Goal: Task Accomplishment & Management: Complete application form

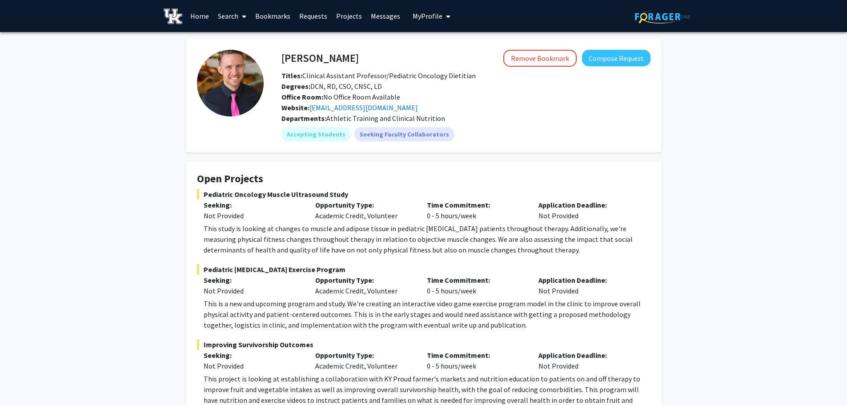
scroll to position [427, 0]
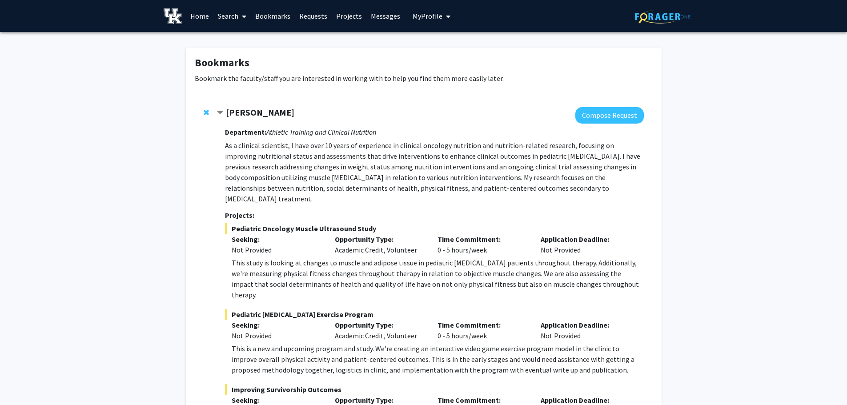
click at [420, 13] on span "My Profile" at bounding box center [427, 16] width 30 height 9
click at [452, 53] on span "View Profile" at bounding box center [468, 51] width 54 height 10
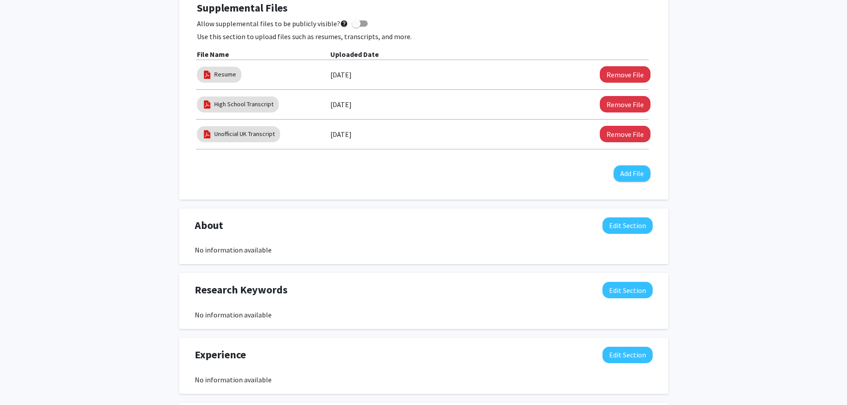
scroll to position [311, 0]
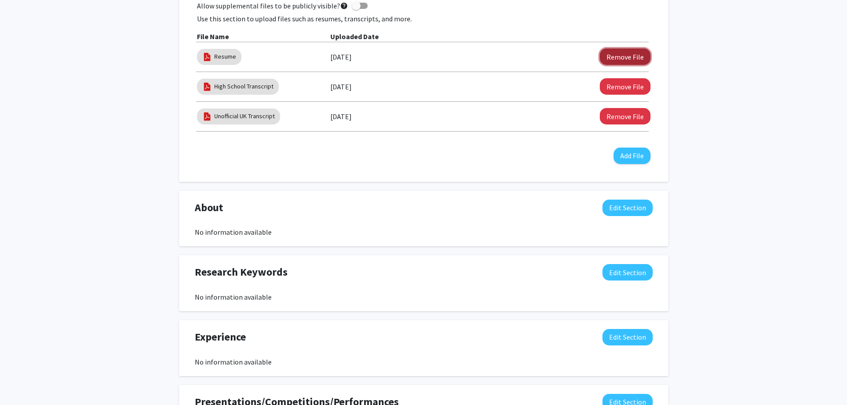
click at [624, 60] on button "Remove File" at bounding box center [625, 56] width 51 height 16
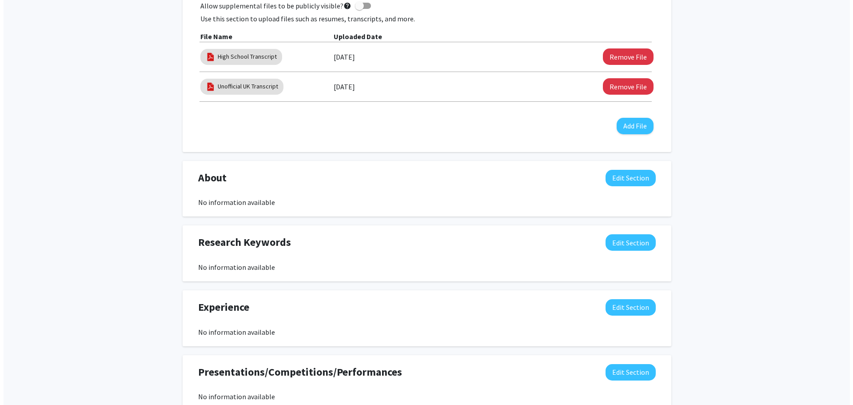
scroll to position [267, 0]
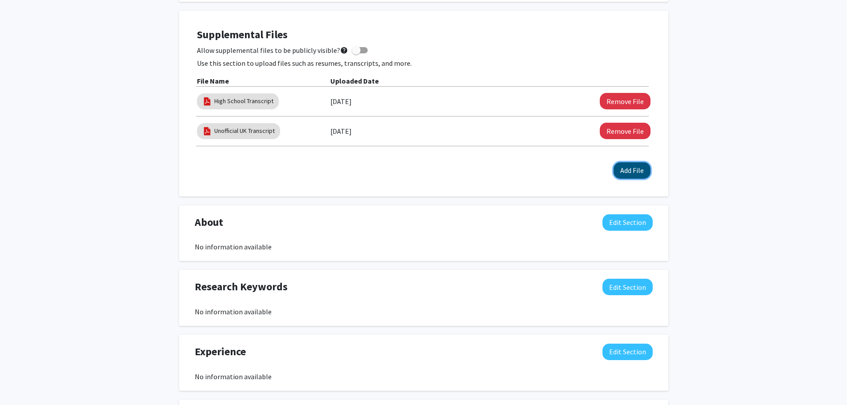
click at [634, 172] on button "Add File" at bounding box center [631, 170] width 37 height 16
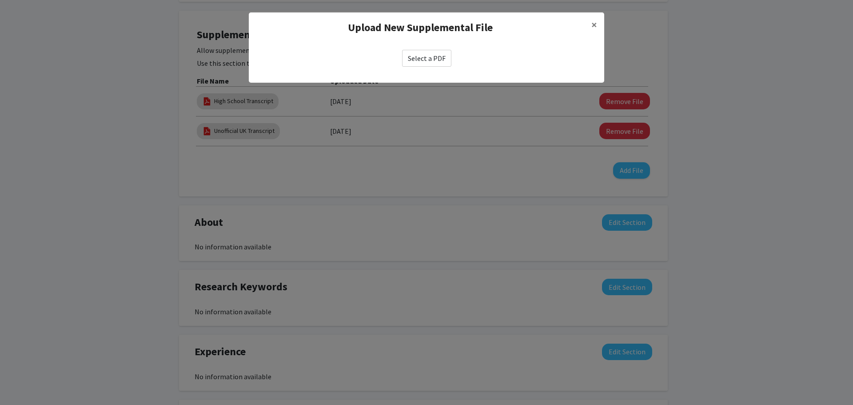
click at [437, 51] on label "Select a PDF" at bounding box center [426, 58] width 49 height 17
click at [0, 0] on input "Select a PDF" at bounding box center [0, 0] width 0 height 0
select select "custom"
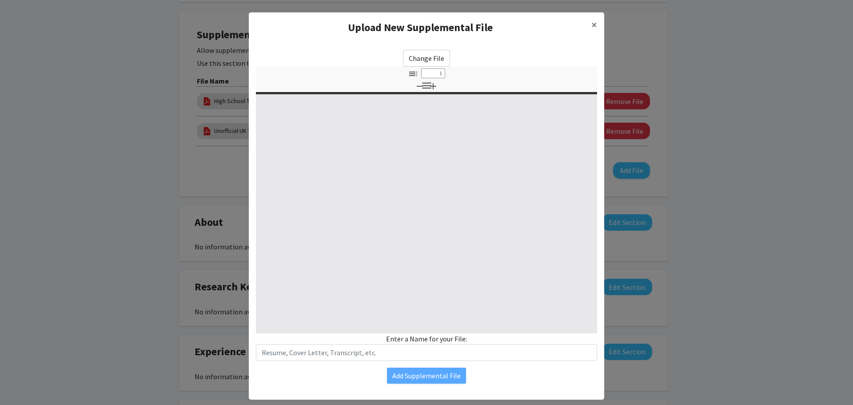
type input "0"
select select "custom"
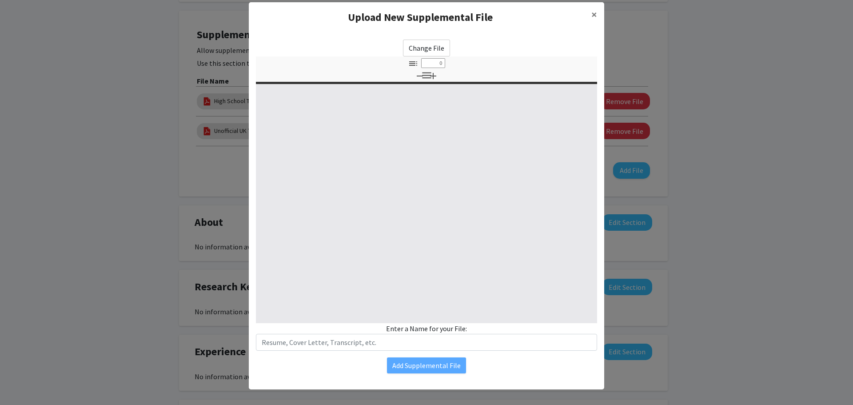
type input "1"
select select "auto"
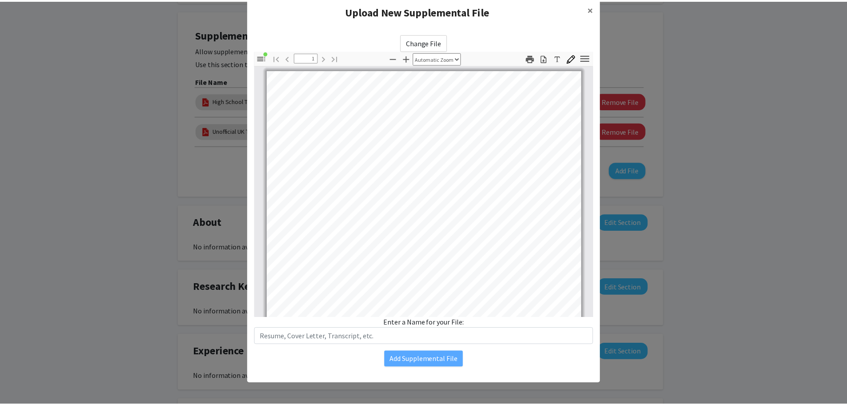
scroll to position [0, 0]
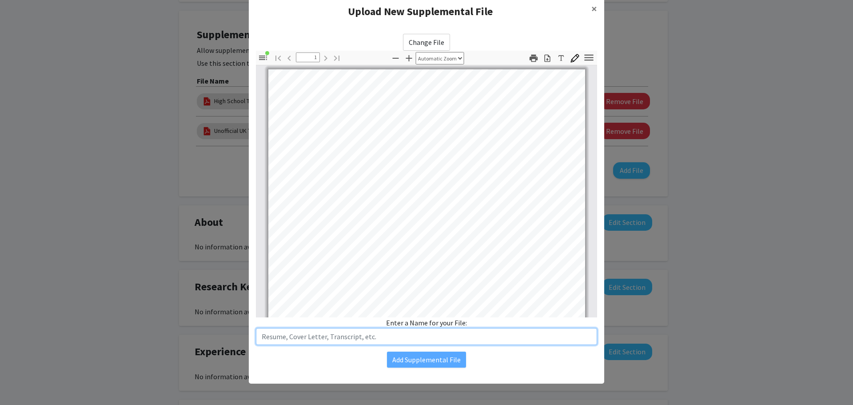
click at [383, 340] on input "text" at bounding box center [426, 336] width 341 height 17
type input "Resume"
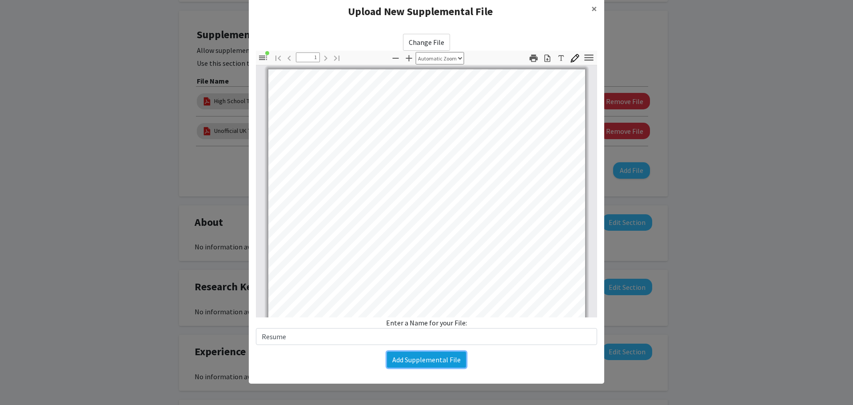
click at [406, 359] on button "Add Supplemental File" at bounding box center [426, 360] width 79 height 16
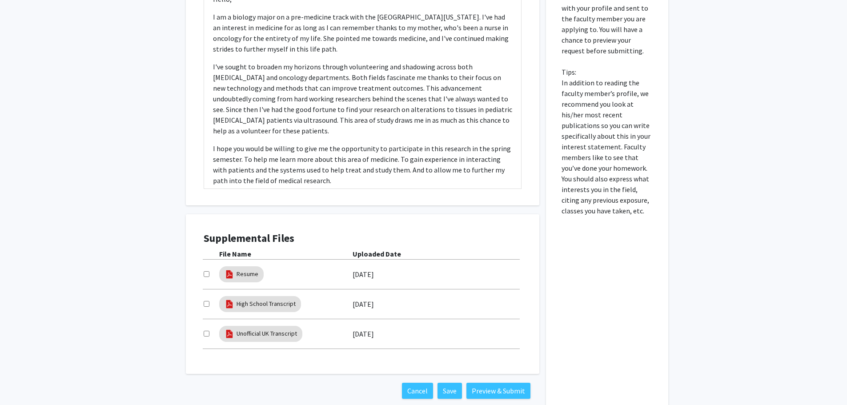
scroll to position [494, 0]
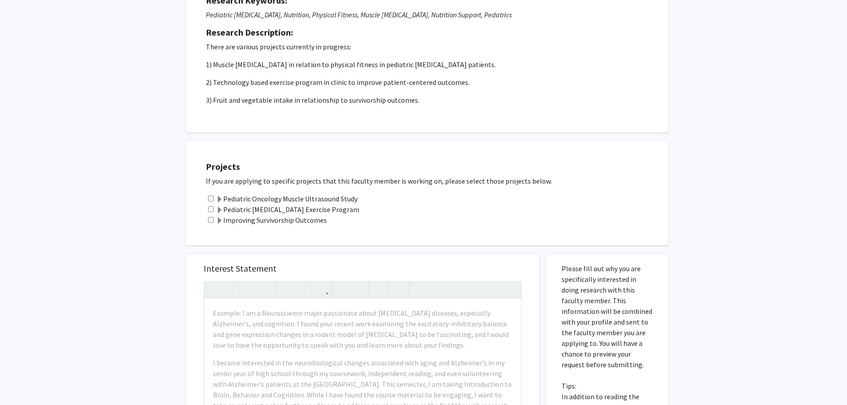
scroll to position [222, 0]
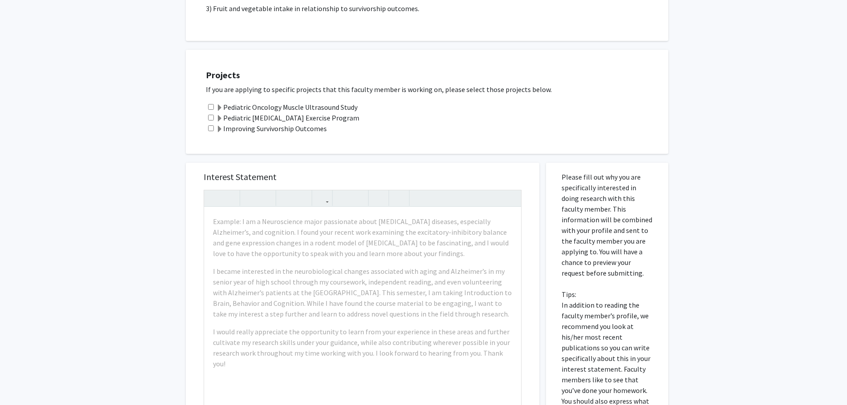
click at [209, 108] on input "checkbox" at bounding box center [211, 107] width 6 height 6
checkbox input "true"
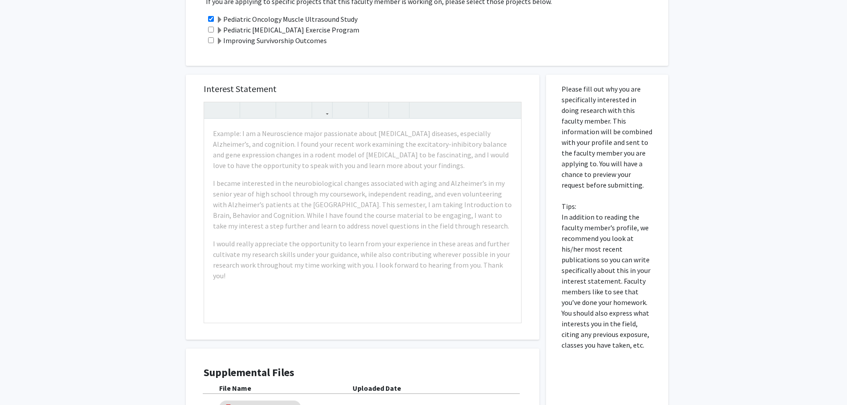
scroll to position [267, 0]
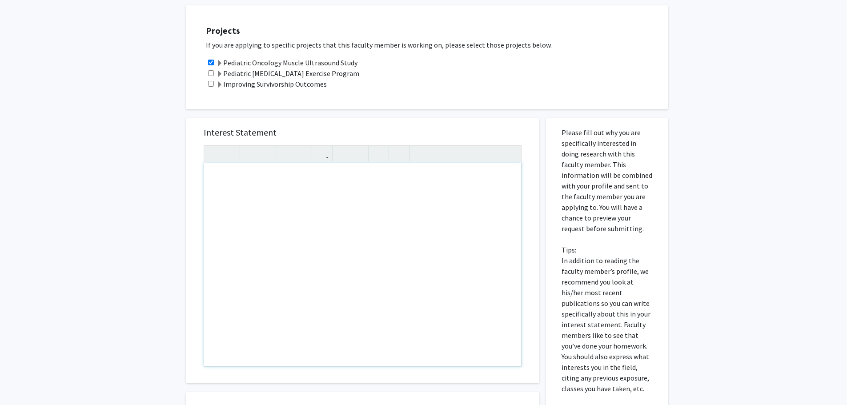
paste div "Note to users with screen readers: Please press Alt+0 or Option+0 to deactivate…"
type textarea "<p>Hello, </p> <p>I am a biology major on a pre-medicine track with the Univers…"
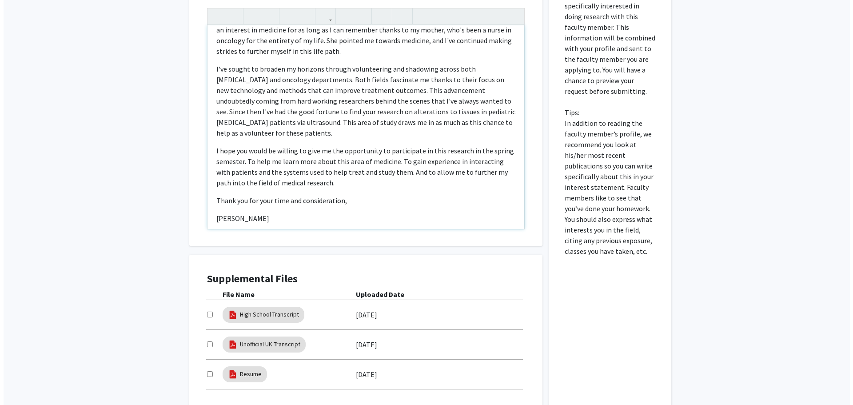
scroll to position [494, 0]
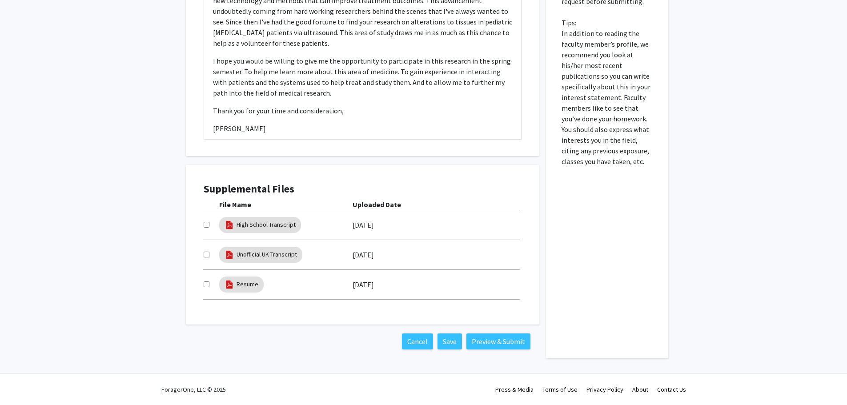
click at [212, 252] on div at bounding box center [212, 254] width 16 height 11
click at [209, 253] on div at bounding box center [212, 254] width 16 height 11
click at [208, 254] on input "checkbox" at bounding box center [207, 255] width 6 height 6
checkbox input "true"
click at [208, 284] on input "checkbox" at bounding box center [207, 284] width 6 height 6
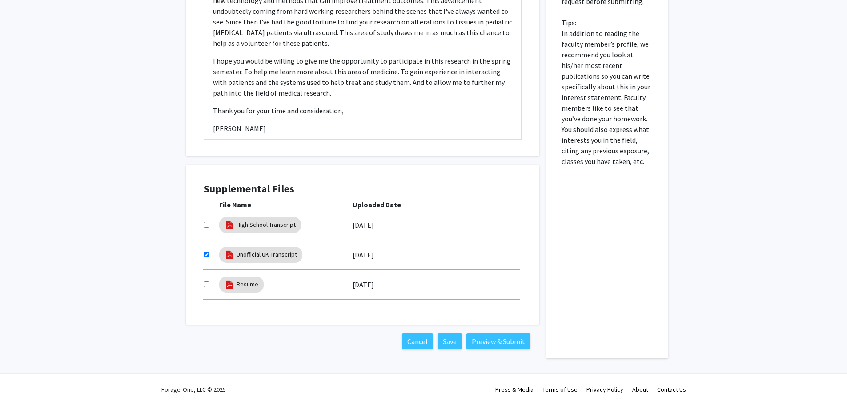
checkbox input "true"
click at [486, 341] on button "Preview & Submit" at bounding box center [498, 341] width 64 height 16
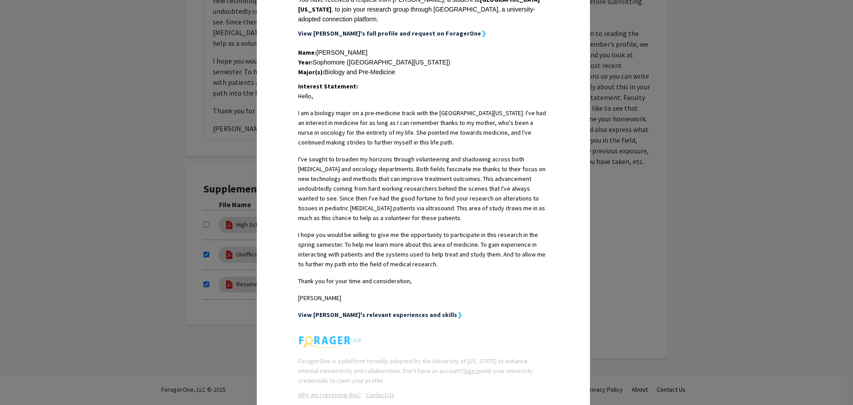
scroll to position [178, 0]
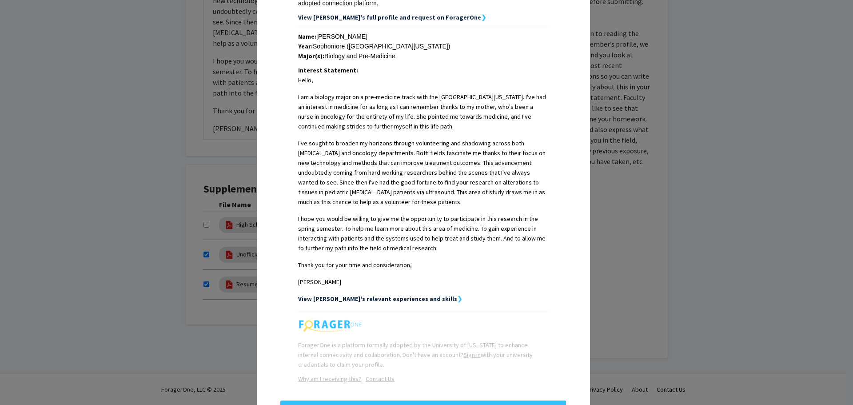
click at [410, 295] on strong "View [PERSON_NAME]'s relevant experiences and skills" at bounding box center [377, 299] width 159 height 8
click at [457, 295] on strong "❯" at bounding box center [459, 299] width 5 height 8
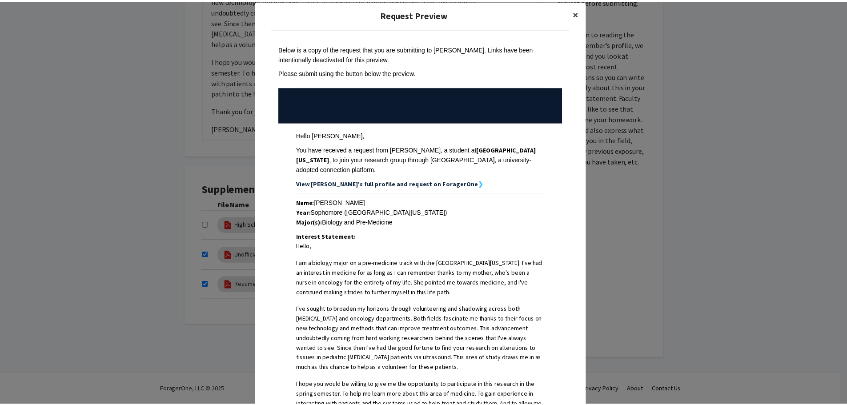
scroll to position [0, 0]
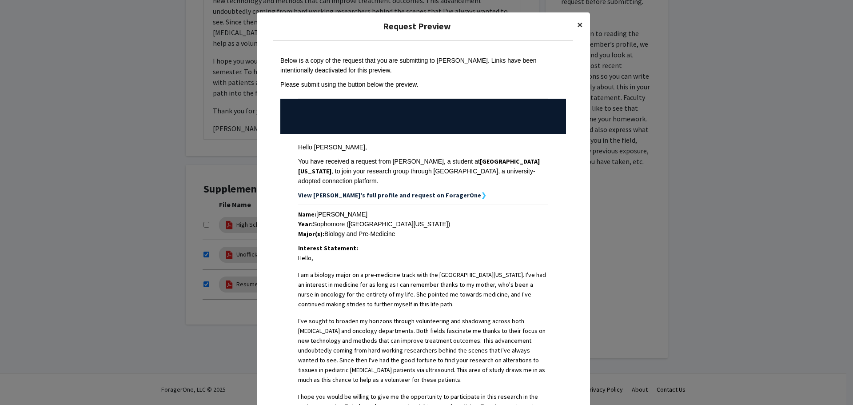
click at [577, 24] on span "×" at bounding box center [580, 25] width 6 height 14
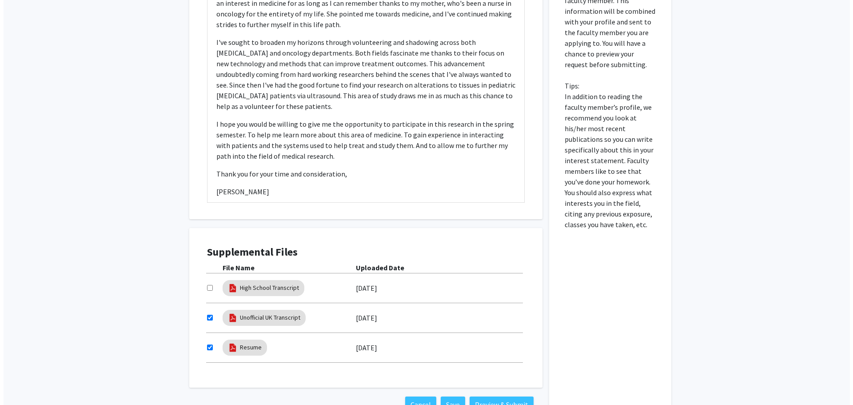
scroll to position [494, 0]
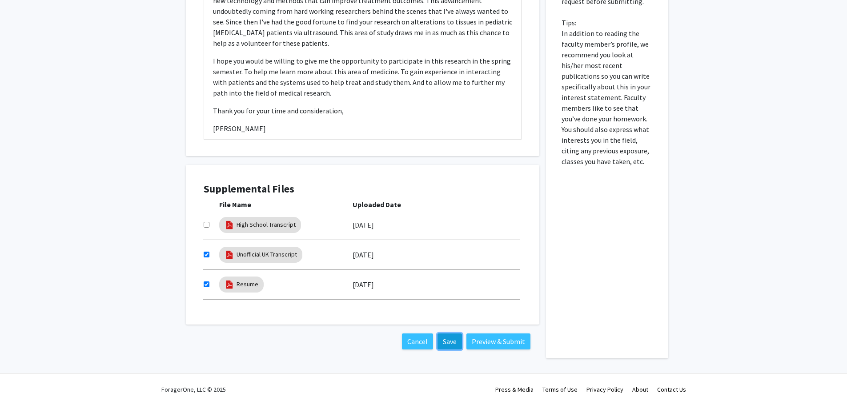
click at [457, 336] on button "Save" at bounding box center [449, 341] width 24 height 16
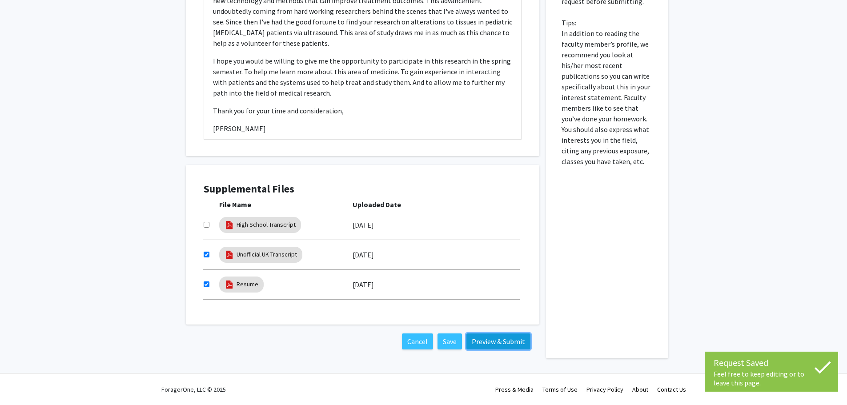
click at [492, 341] on button "Preview & Submit" at bounding box center [498, 341] width 64 height 16
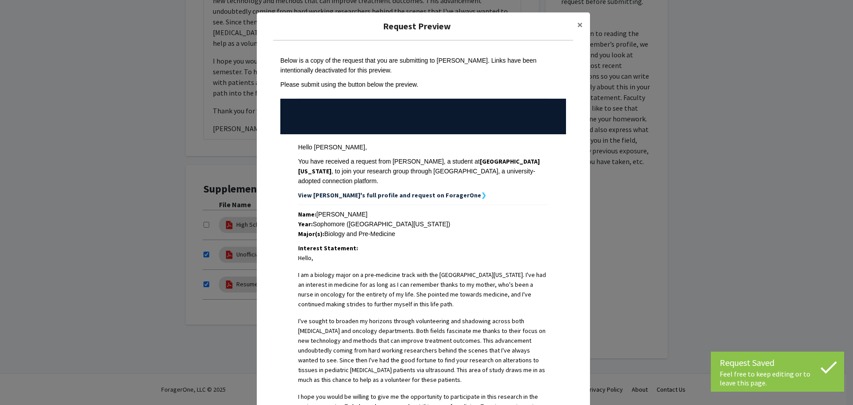
scroll to position [210, 0]
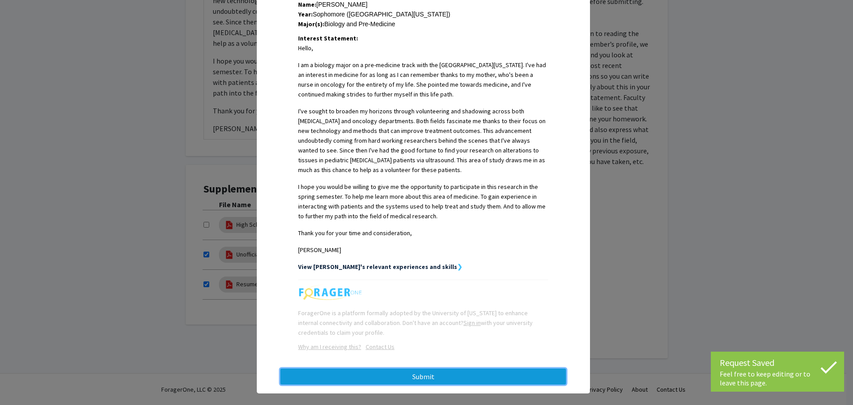
click at [420, 372] on button "Submit" at bounding box center [423, 376] width 286 height 16
